Goal: Check status: Check status

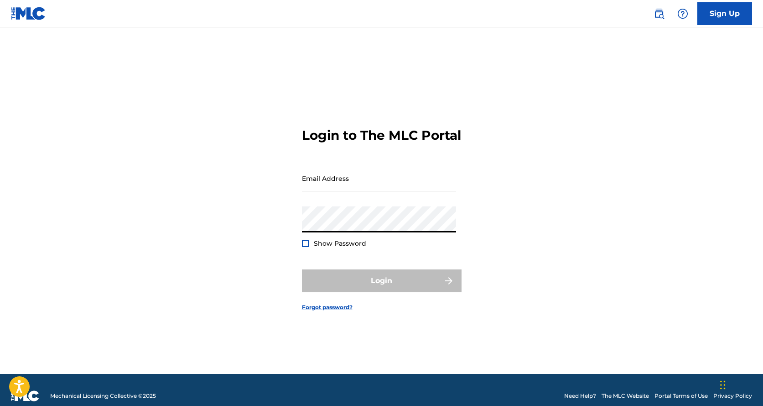
type input "[EMAIL_ADDRESS][DOMAIN_NAME]"
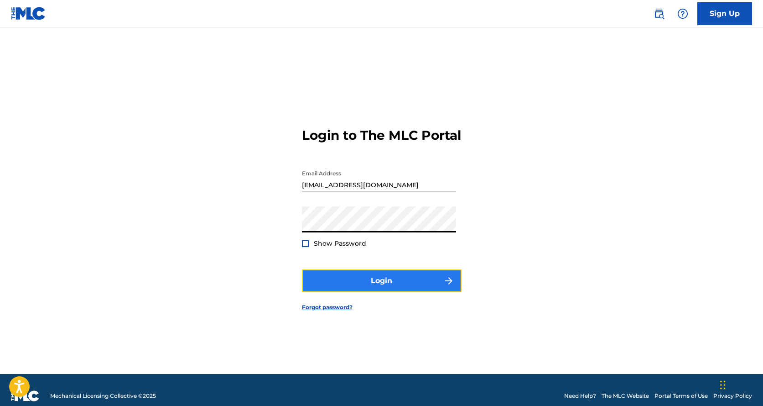
click at [388, 287] on button "Login" at bounding box center [382, 280] width 160 height 23
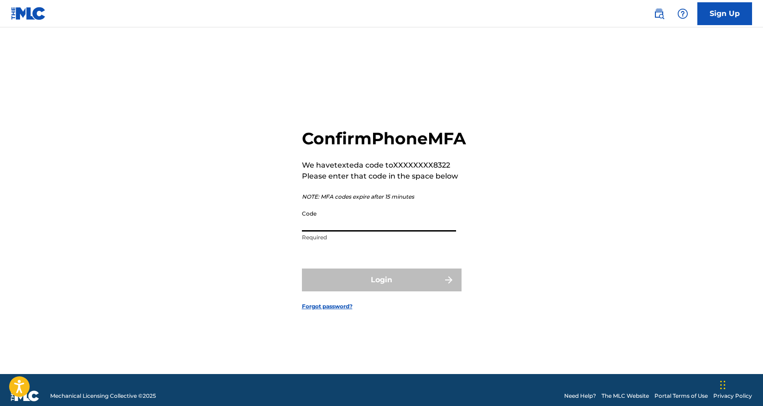
click at [378, 231] on input "Code" at bounding box center [379, 218] width 154 height 26
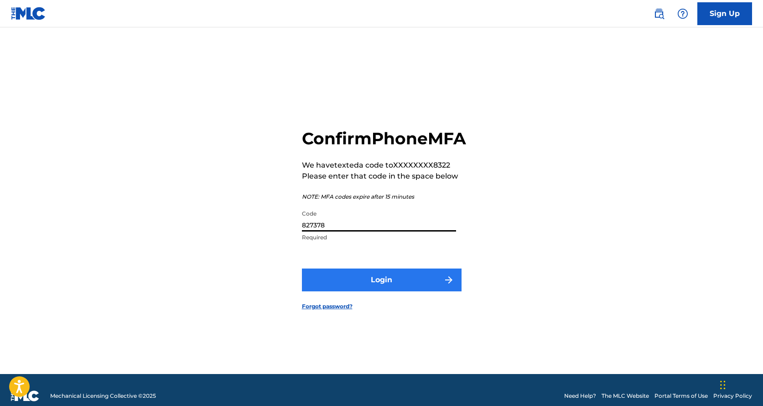
type input "827378"
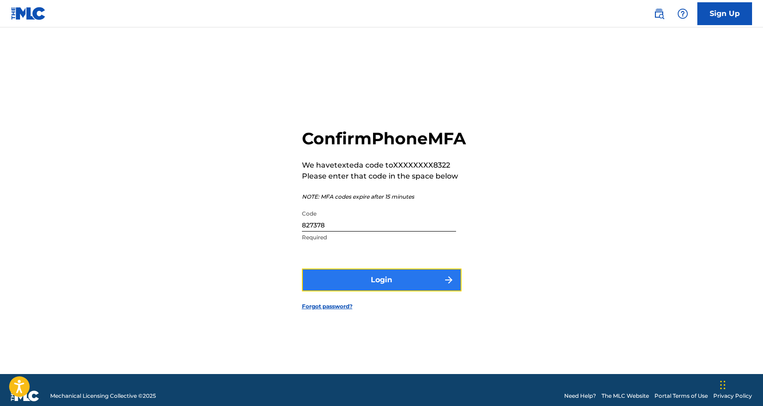
click at [407, 291] on button "Login" at bounding box center [382, 279] width 160 height 23
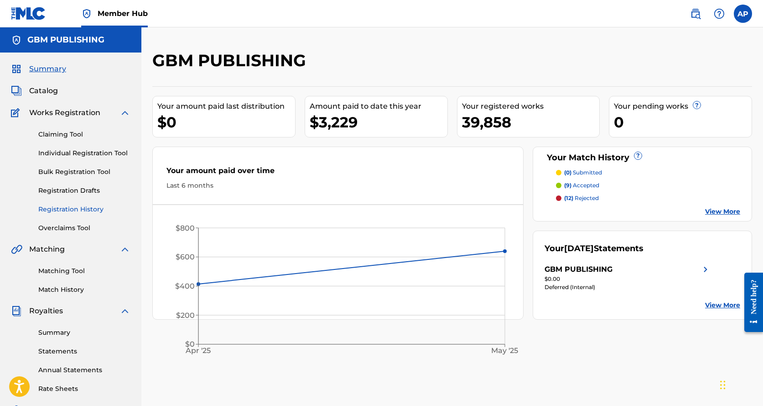
click at [96, 210] on link "Registration History" at bounding box center [84, 209] width 92 height 10
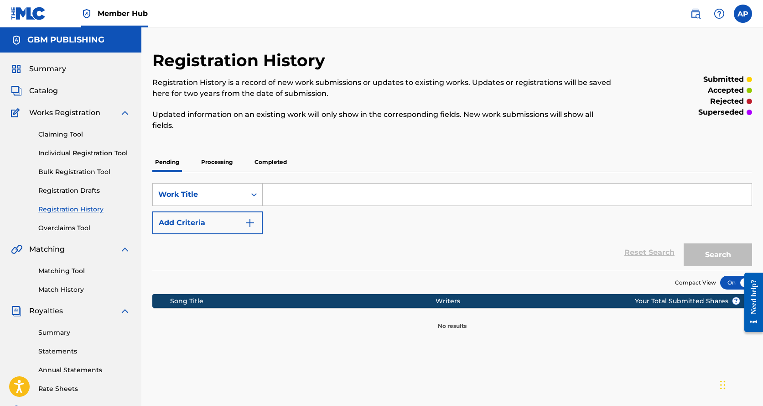
click at [223, 161] on p "Processing" at bounding box center [217, 161] width 37 height 19
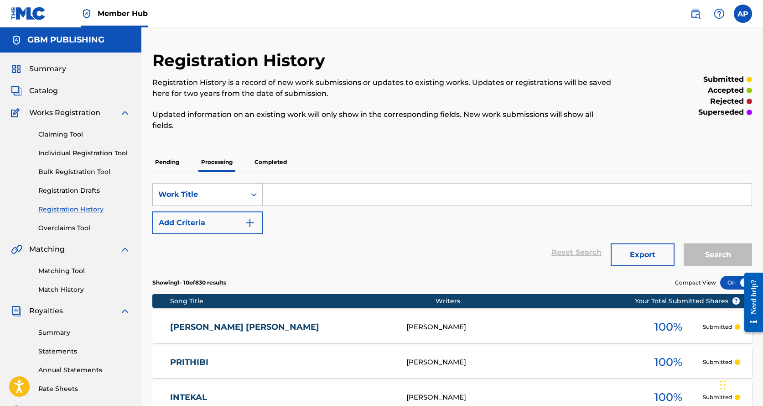
click at [271, 157] on p "Completed" at bounding box center [271, 161] width 38 height 19
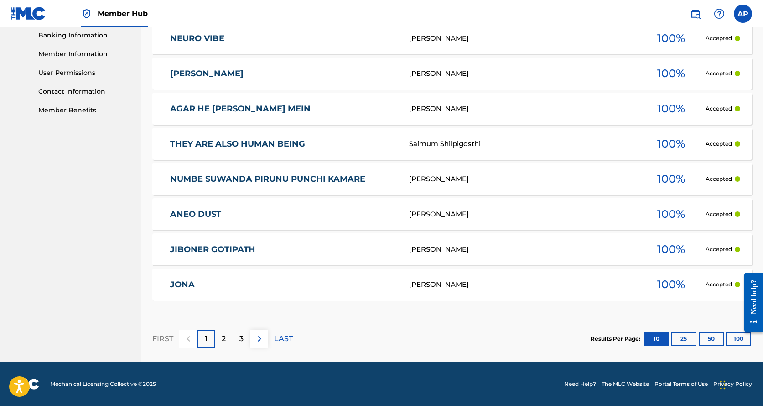
scroll to position [122, 0]
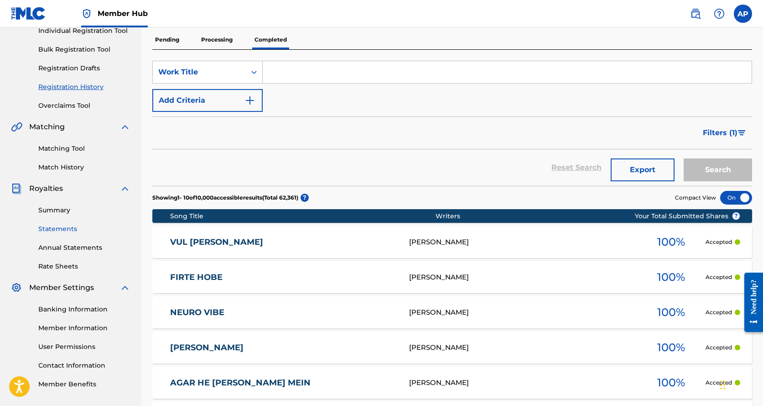
click at [62, 228] on link "Statements" at bounding box center [84, 229] width 92 height 10
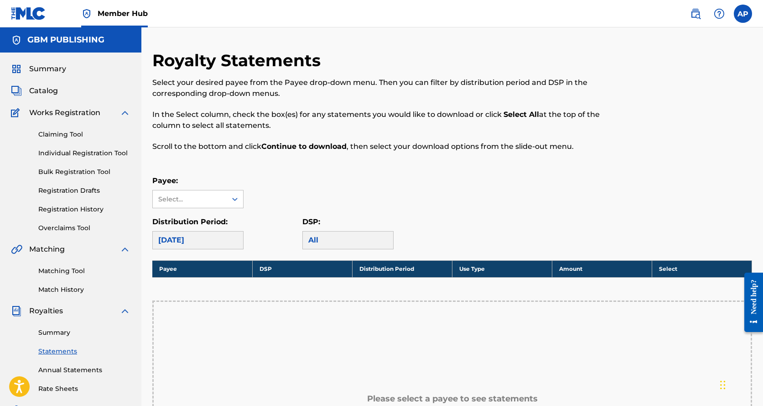
scroll to position [91, 0]
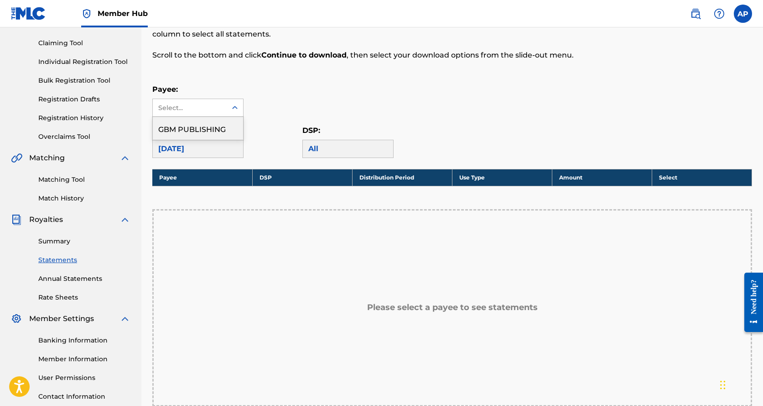
click at [198, 103] on div "Select..." at bounding box center [189, 108] width 62 height 10
click at [197, 124] on div "GBM PUBLISHING" at bounding box center [198, 128] width 90 height 23
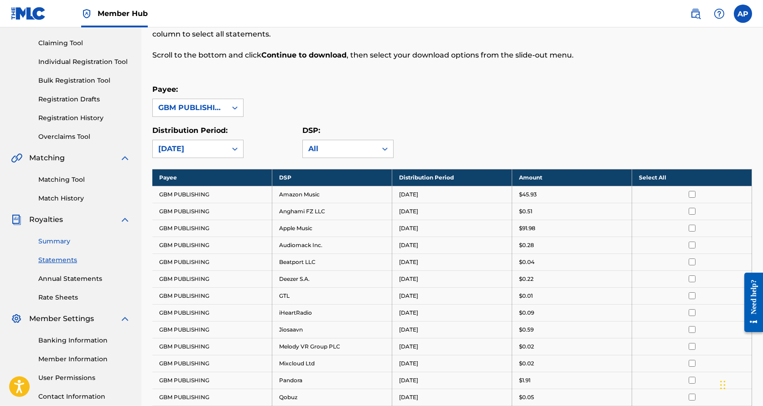
click at [62, 240] on link "Summary" at bounding box center [84, 241] width 92 height 10
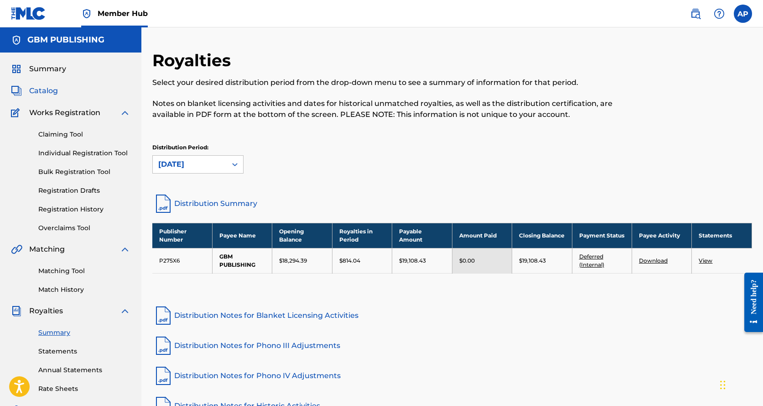
click at [44, 89] on span "Catalog" at bounding box center [43, 90] width 29 height 11
